Goal: Information Seeking & Learning: Learn about a topic

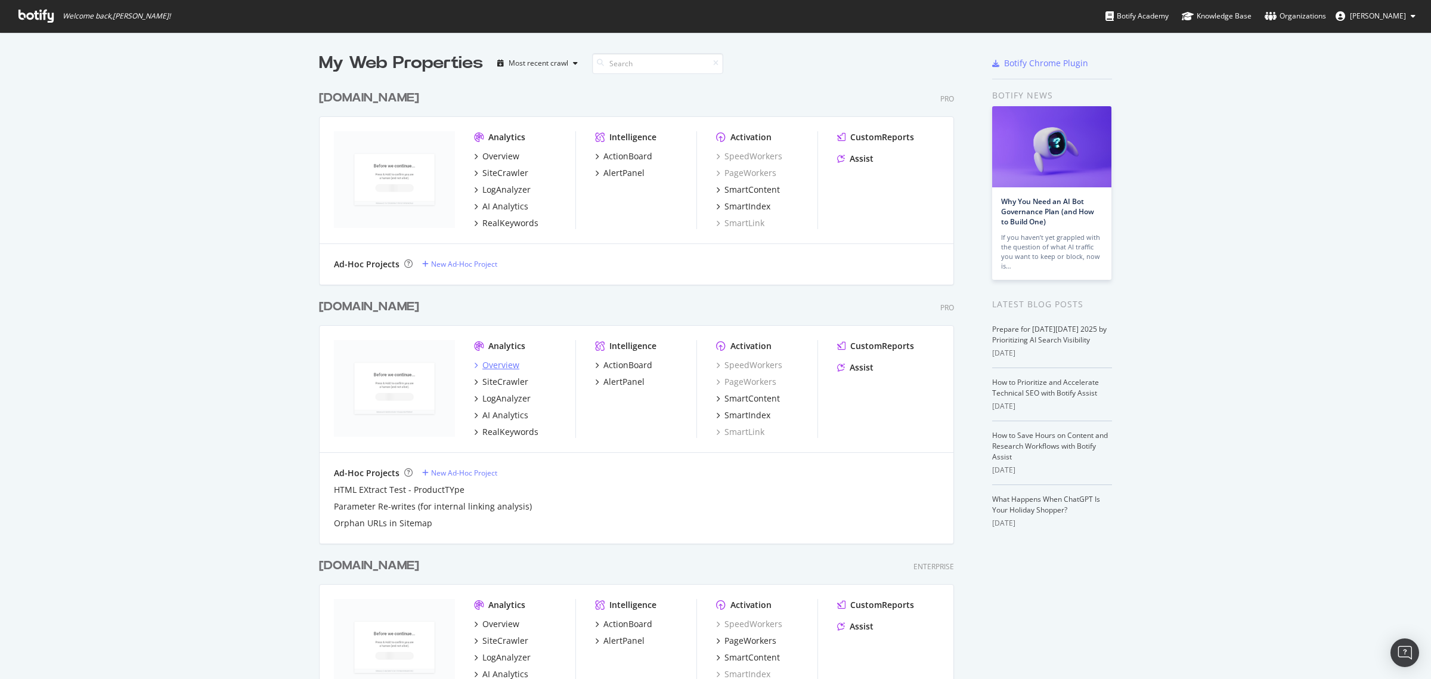
click at [482, 365] on div "Overview" at bounding box center [500, 365] width 37 height 12
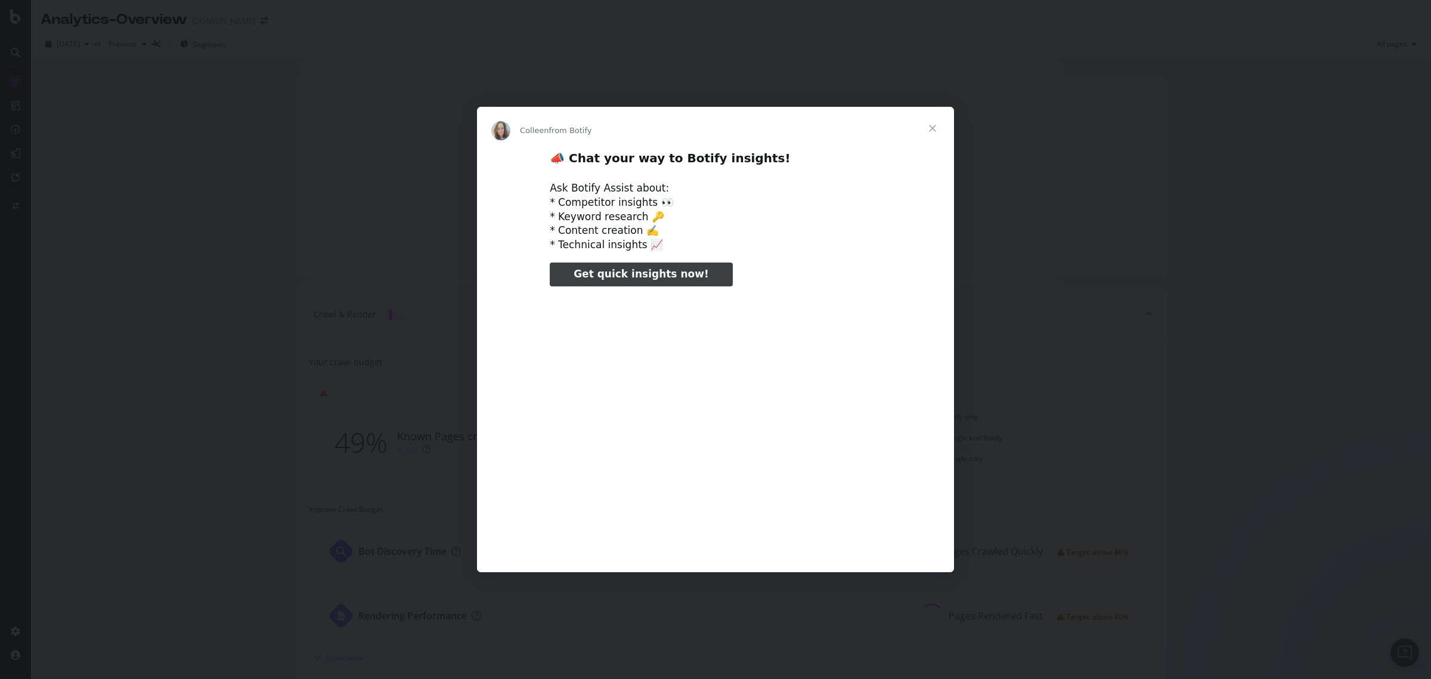
type input "53752"
click at [932, 119] on span "Close" at bounding box center [932, 128] width 43 height 43
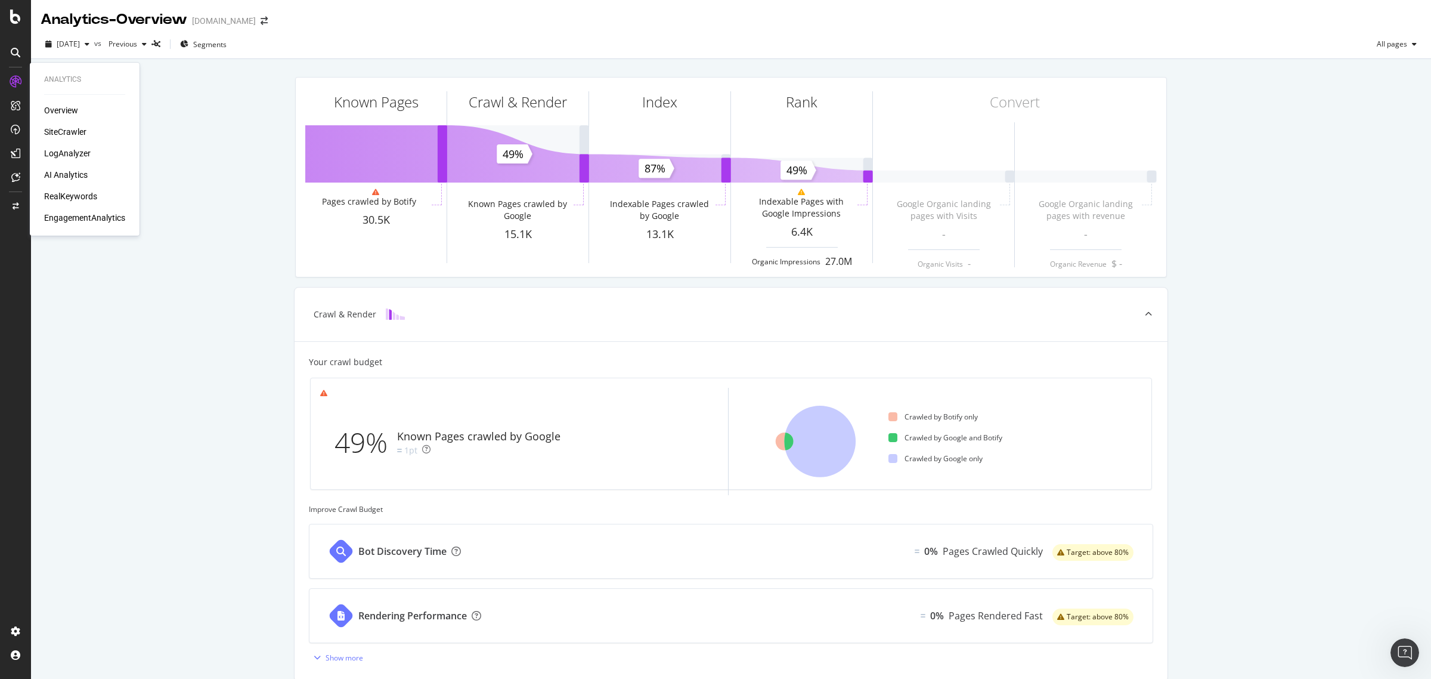
click at [63, 127] on div "SiteCrawler" at bounding box center [65, 132] width 42 height 12
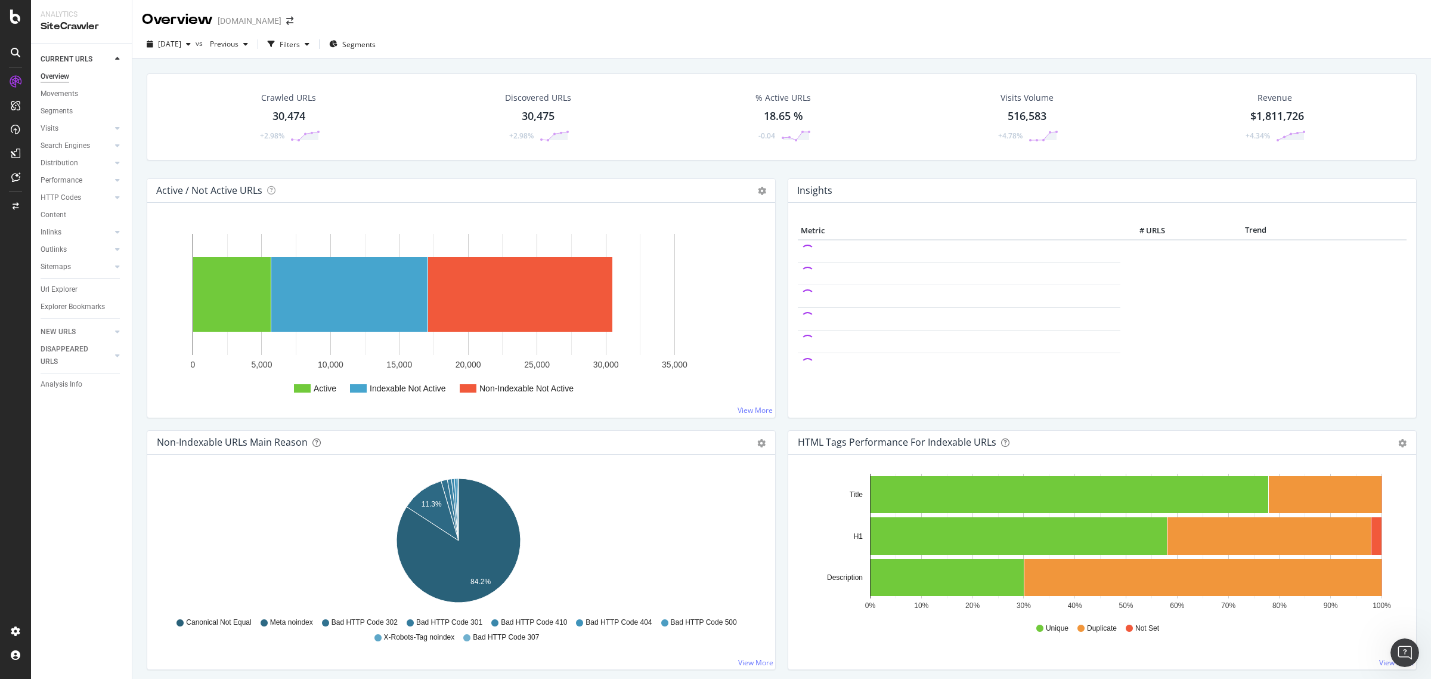
click at [292, 128] on div "Crawled URLs 30,474 +2.98%" at bounding box center [289, 117] width 86 height 62
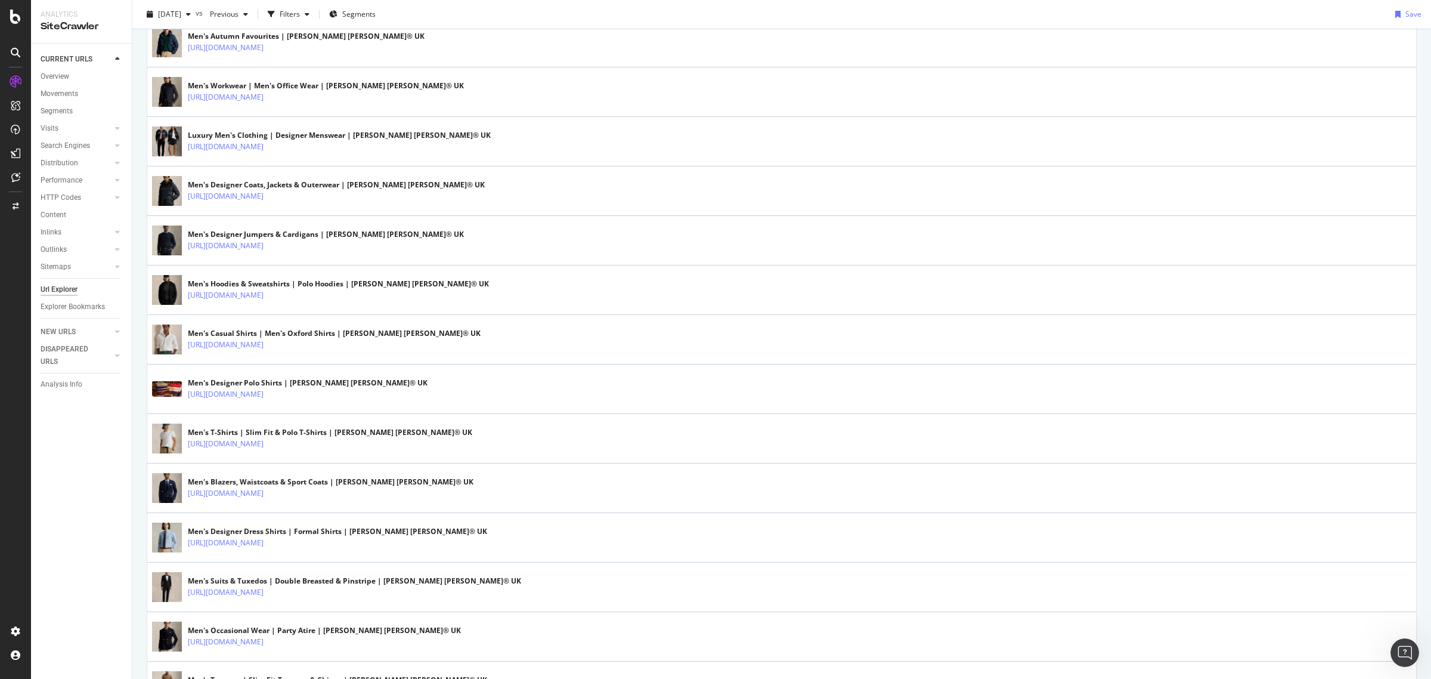
scroll to position [1267, 0]
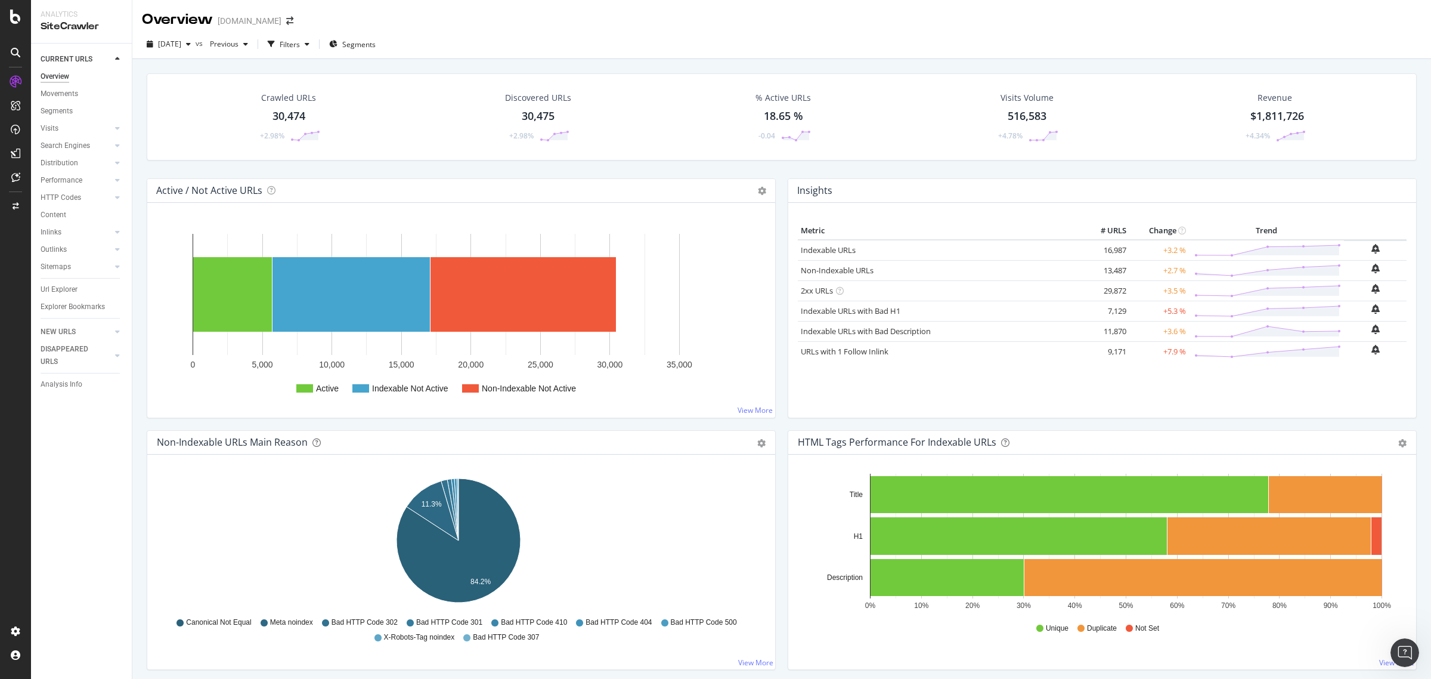
click at [1262, 118] on span "$1,811,726" at bounding box center [1278, 116] width 54 height 14
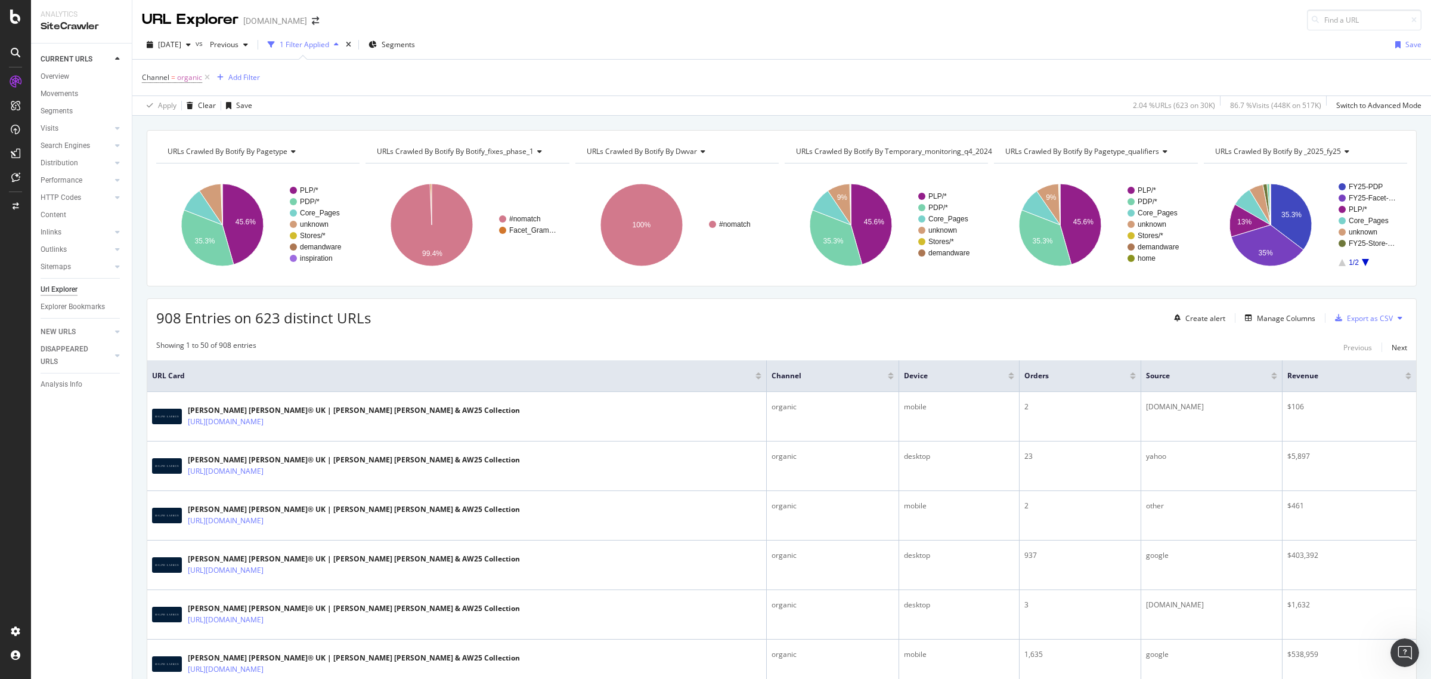
click at [472, 97] on div "Apply Clear Save 2.04 % URLs ( 623 on 30K ) 86.7 % Visits ( 448K on 517K ) Swit…" at bounding box center [781, 105] width 1299 height 20
click at [46, 76] on div "Overview" at bounding box center [55, 76] width 29 height 13
